Goal: Information Seeking & Learning: Learn about a topic

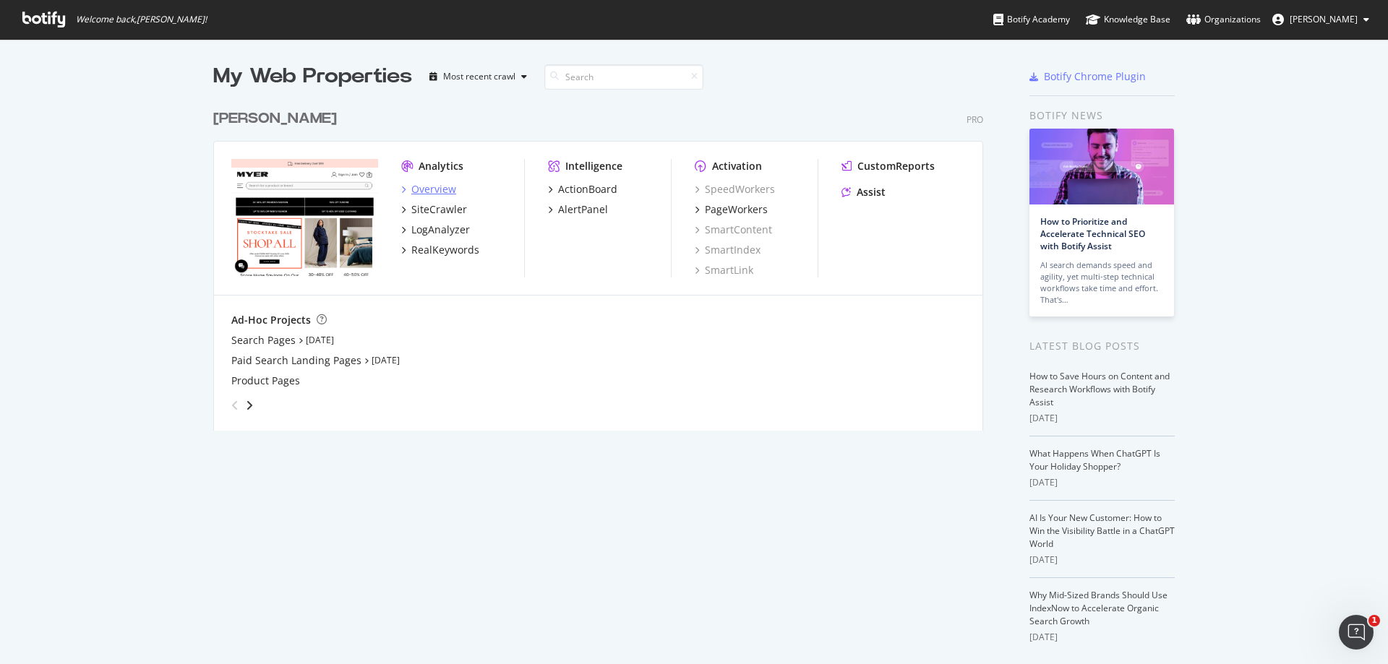
click at [440, 188] on div "Overview" at bounding box center [433, 189] width 45 height 14
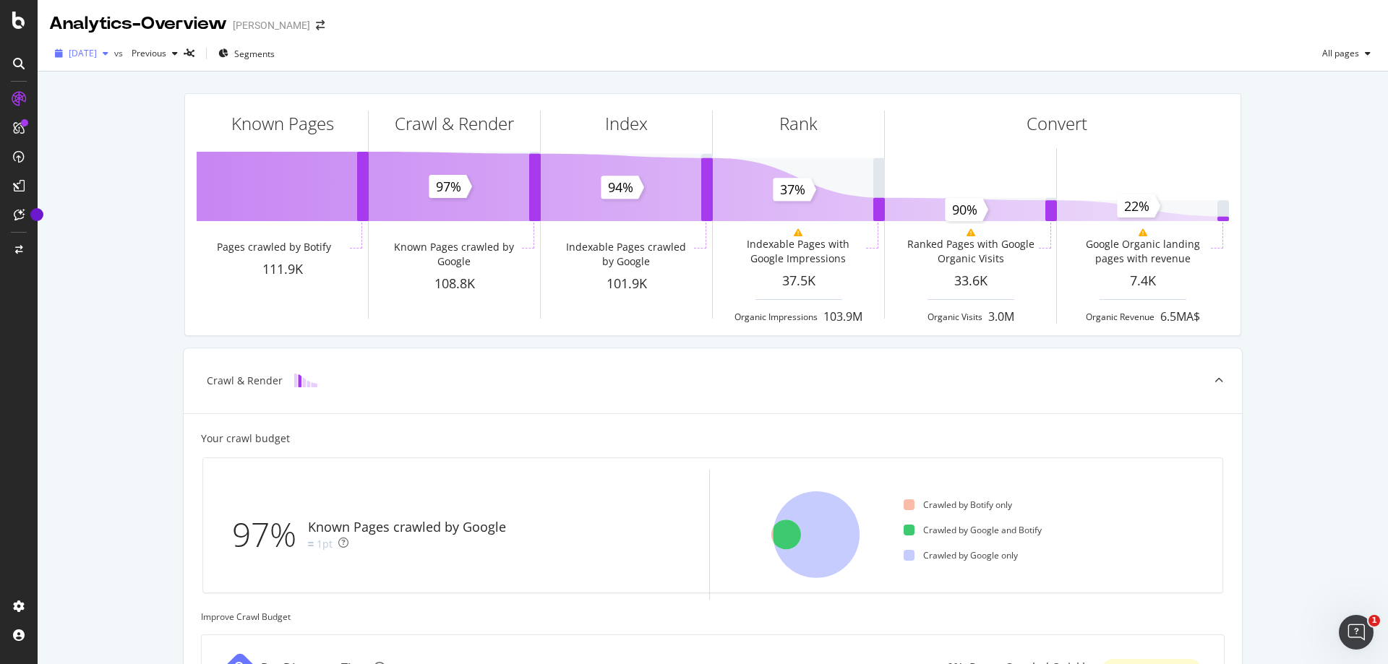
click at [114, 59] on div "[DATE]" at bounding box center [81, 54] width 65 height 22
click at [142, 101] on div "[DATE] 112K URLs" at bounding box center [134, 105] width 129 height 13
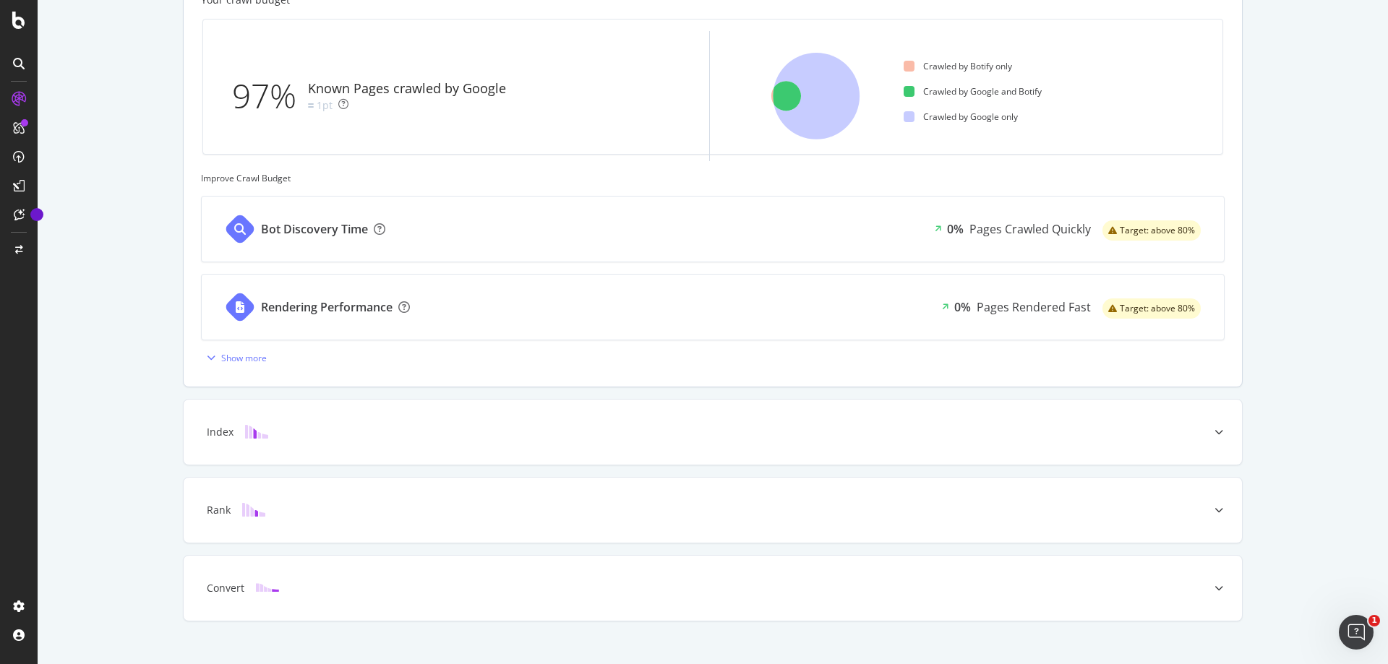
scroll to position [458, 0]
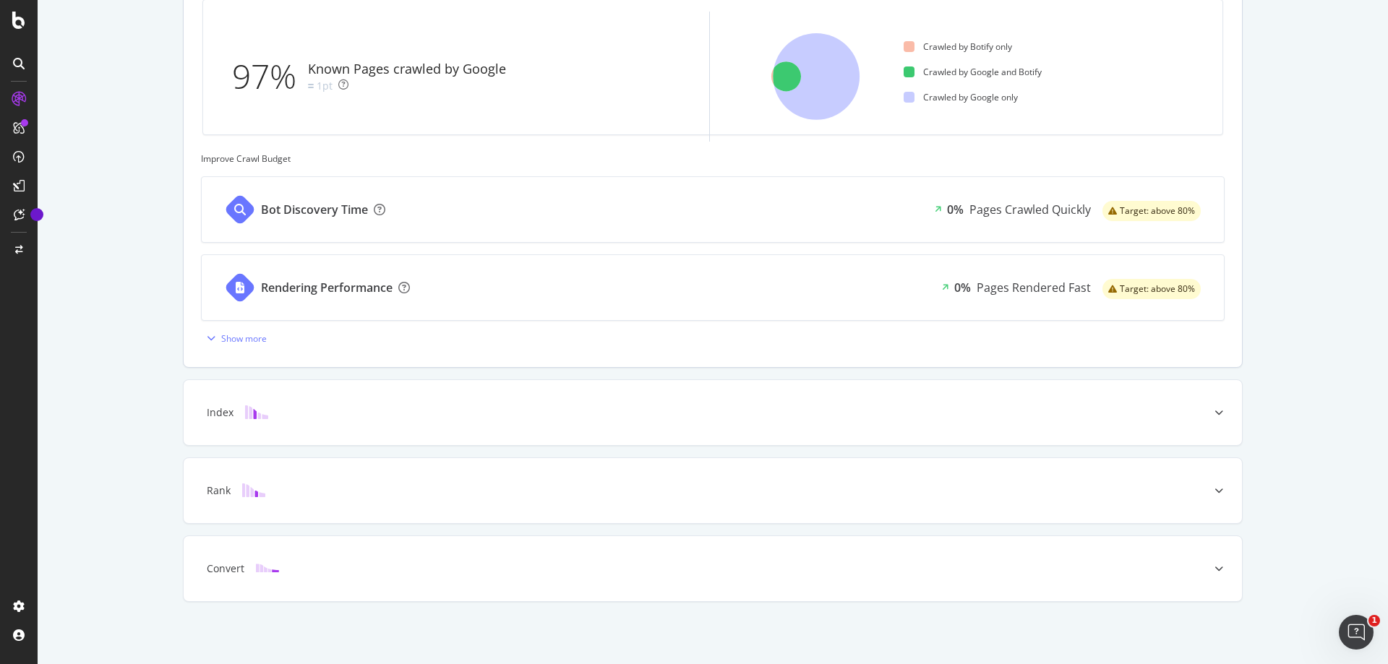
click at [320, 294] on div "Rendering Performance" at bounding box center [327, 288] width 132 height 17
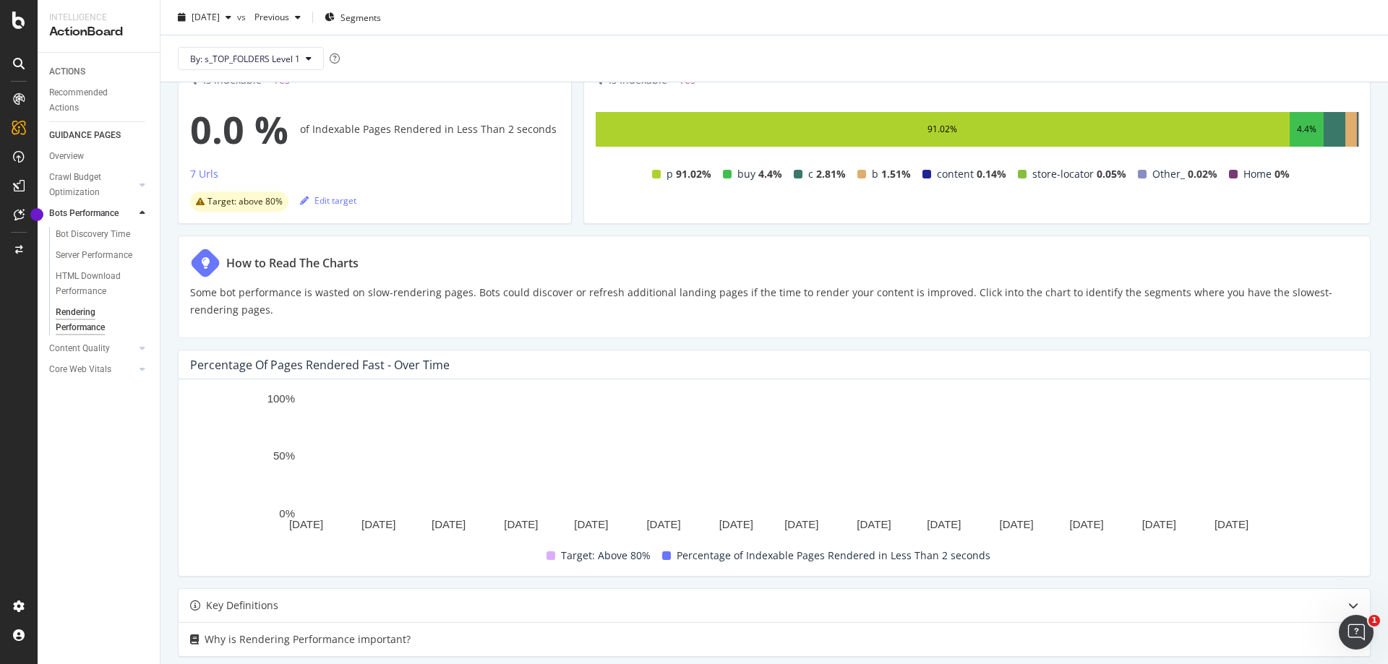
scroll to position [134, 0]
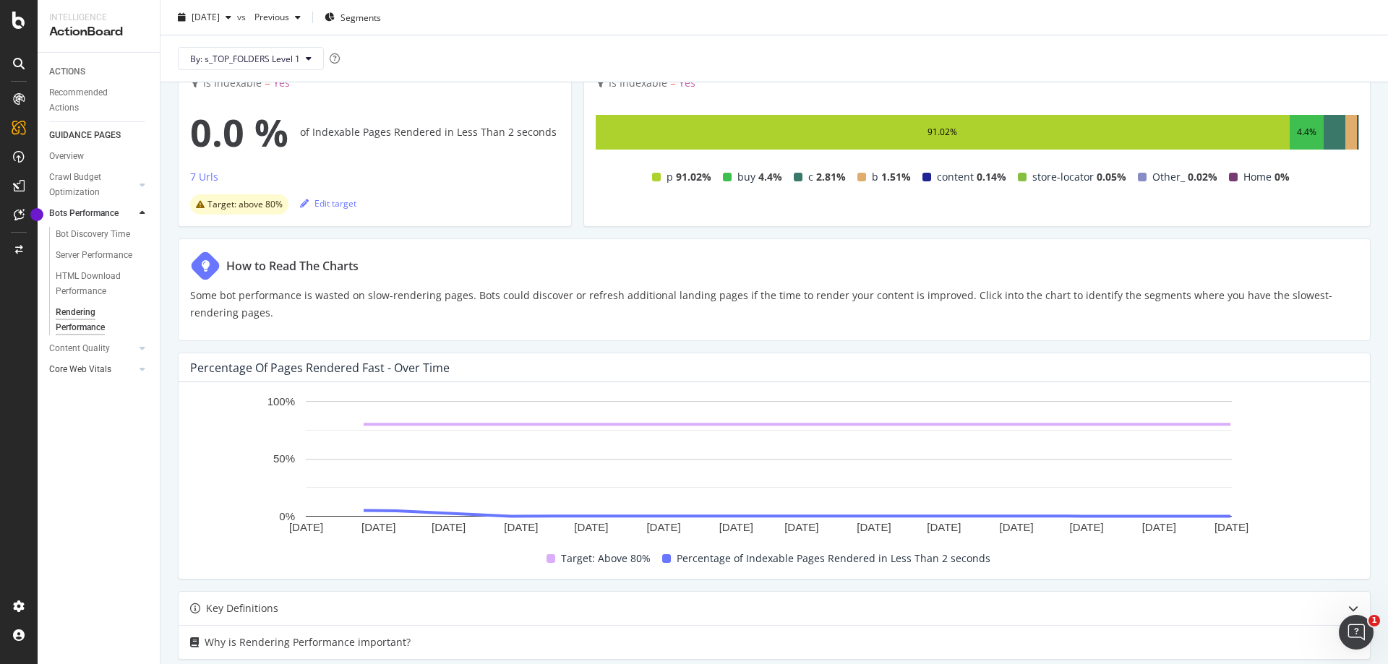
click at [114, 367] on link "Core Web Vitals" at bounding box center [92, 369] width 86 height 15
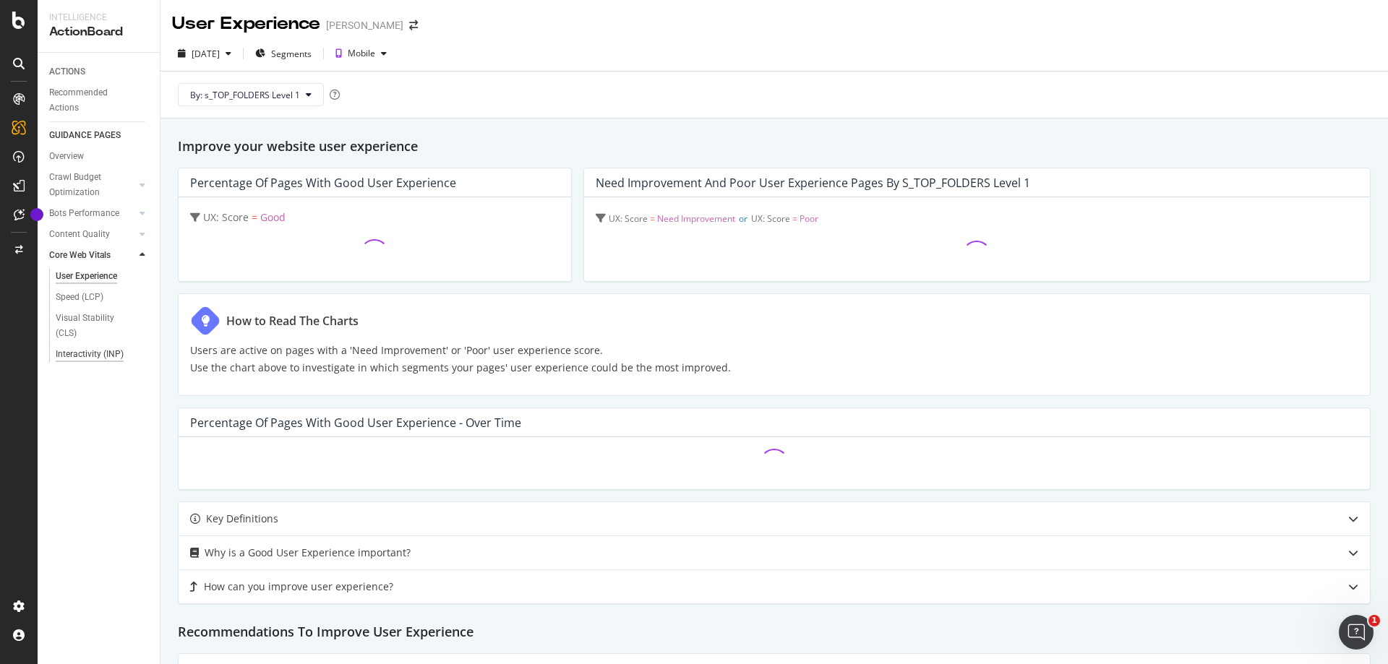
click at [106, 357] on div "Interactivity (INP)" at bounding box center [90, 354] width 68 height 15
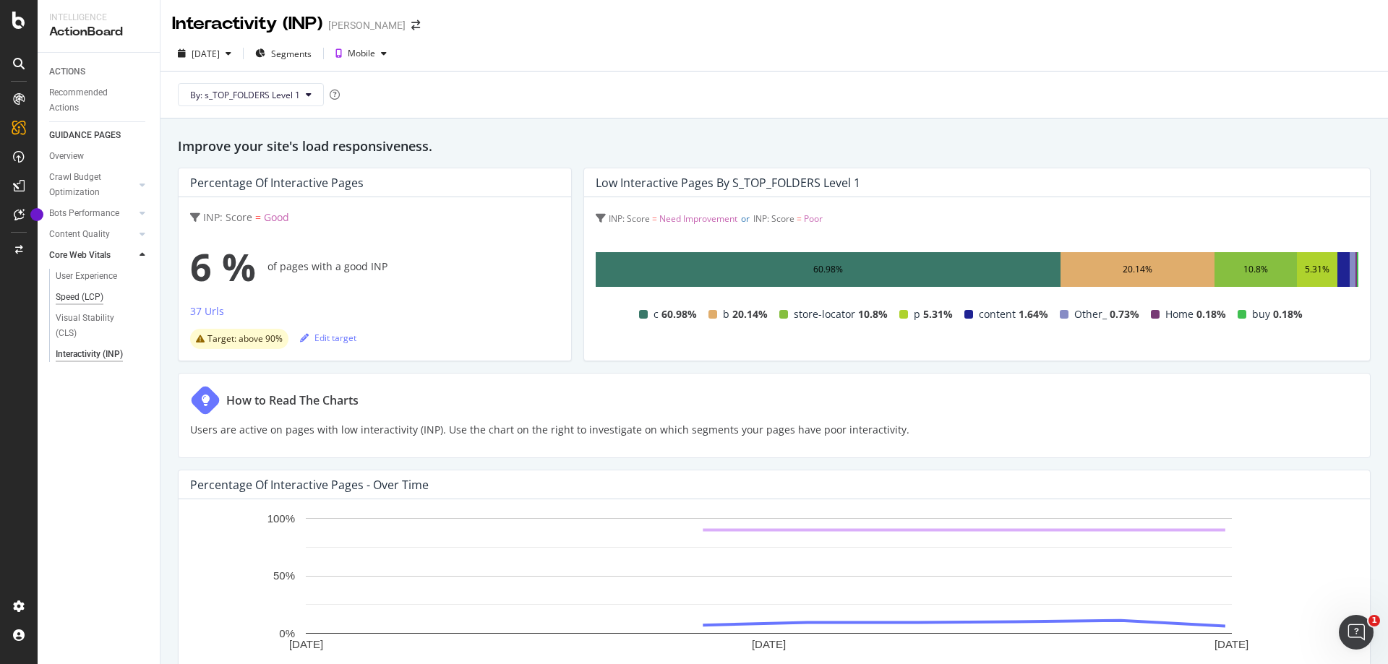
click at [84, 294] on div "Speed (LCP)" at bounding box center [80, 297] width 48 height 15
